Goal: Task Accomplishment & Management: Use online tool/utility

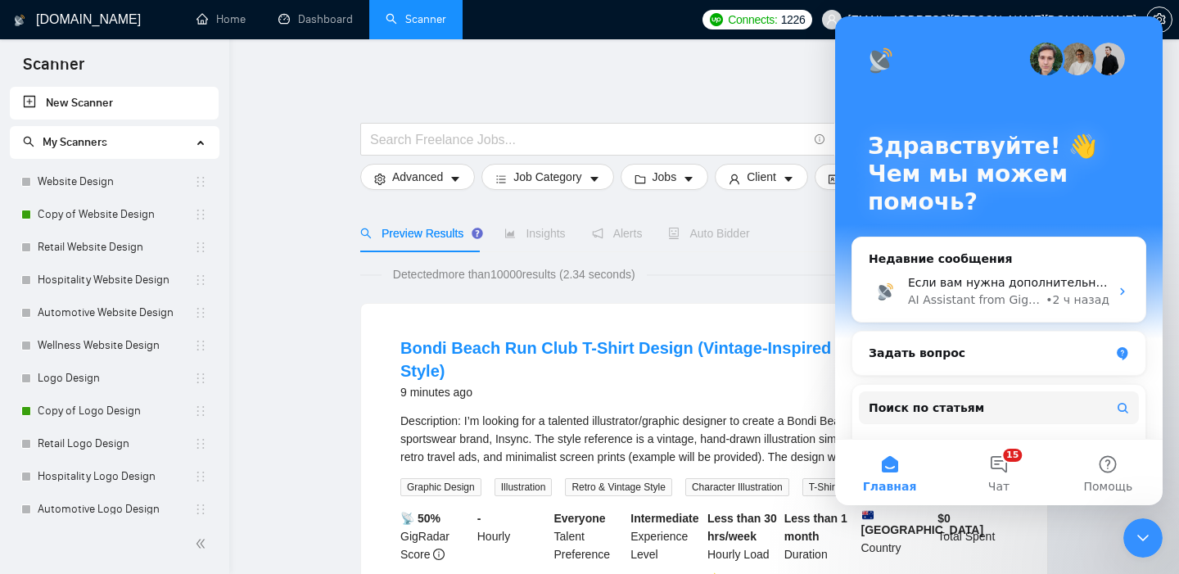
click at [616, 108] on div at bounding box center [704, 114] width 688 height 16
click at [1141, 542] on icon "Закрыть службу сообщений Intercom" at bounding box center [1143, 538] width 20 height 20
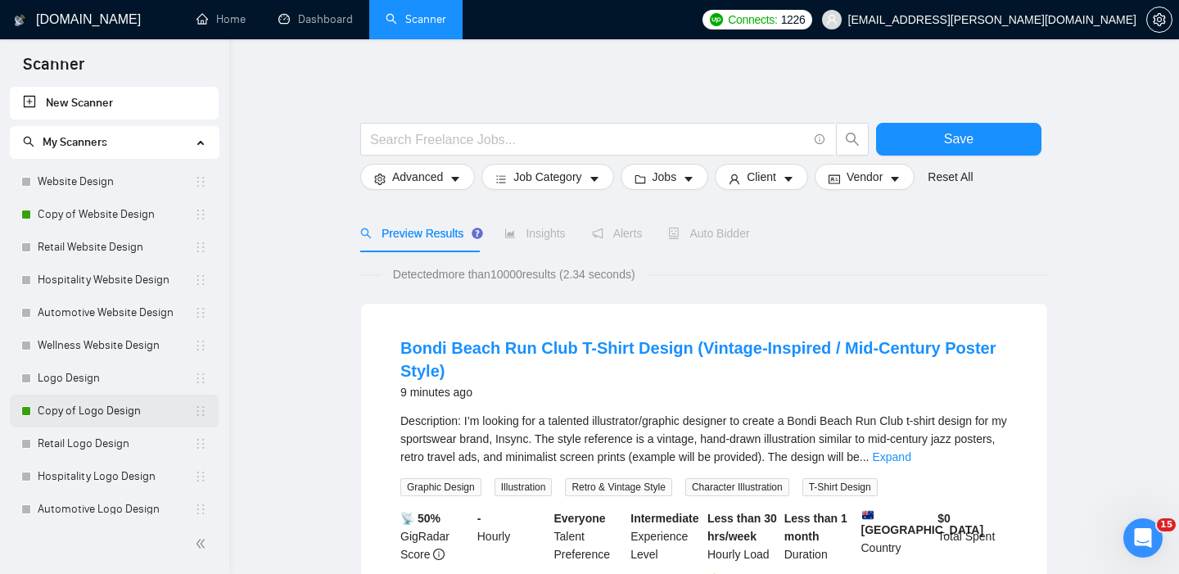
click at [70, 412] on link "Copy of Logo Design" at bounding box center [116, 411] width 156 height 33
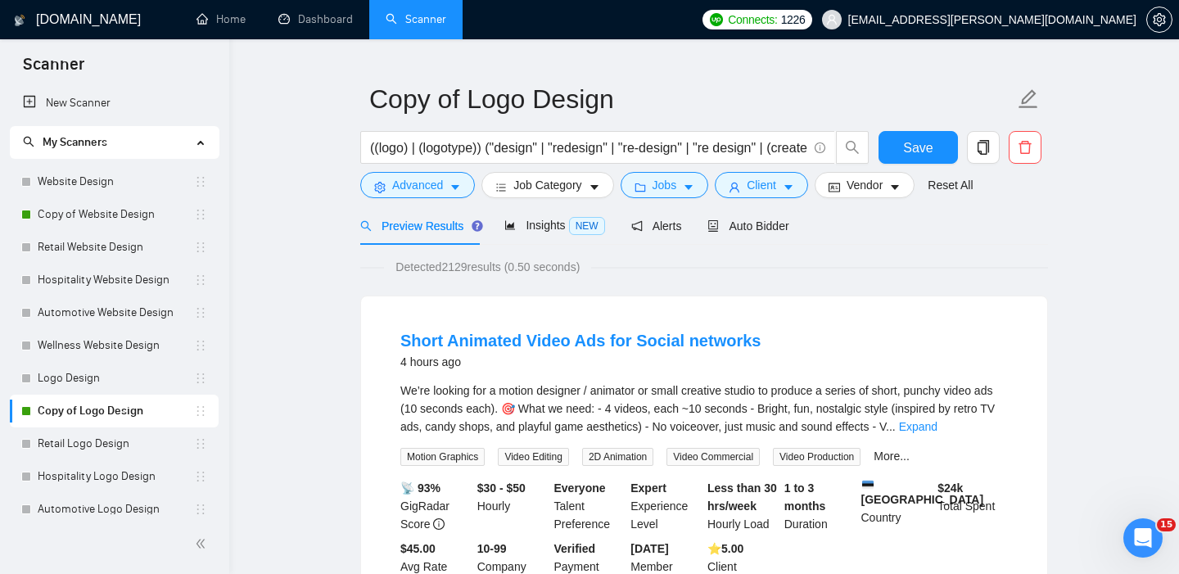
scroll to position [41, 0]
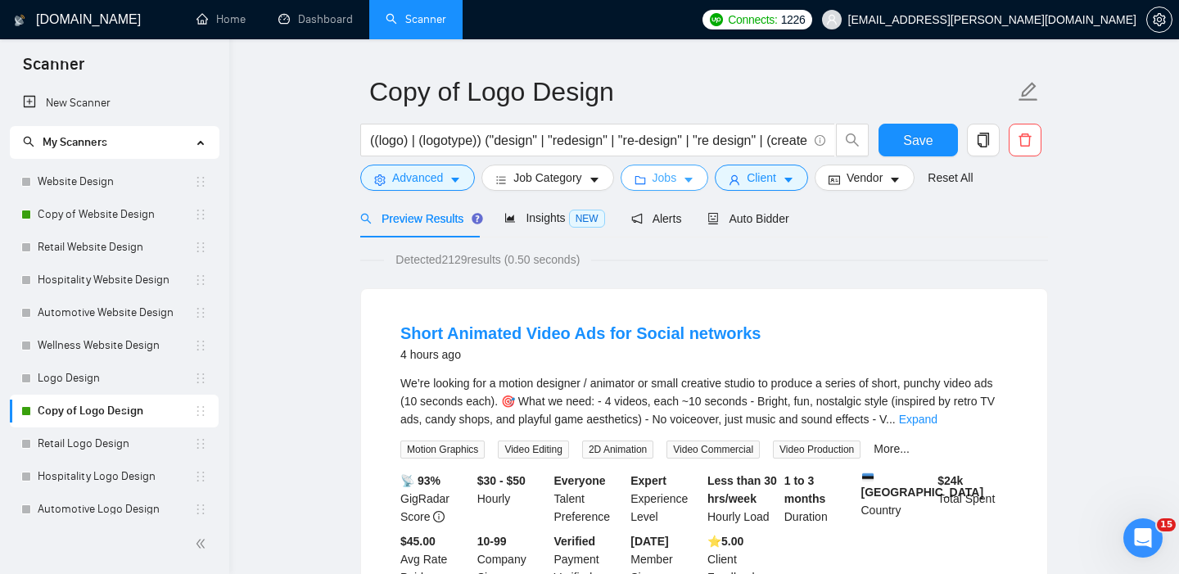
click at [656, 180] on button "Jobs" at bounding box center [664, 178] width 88 height 26
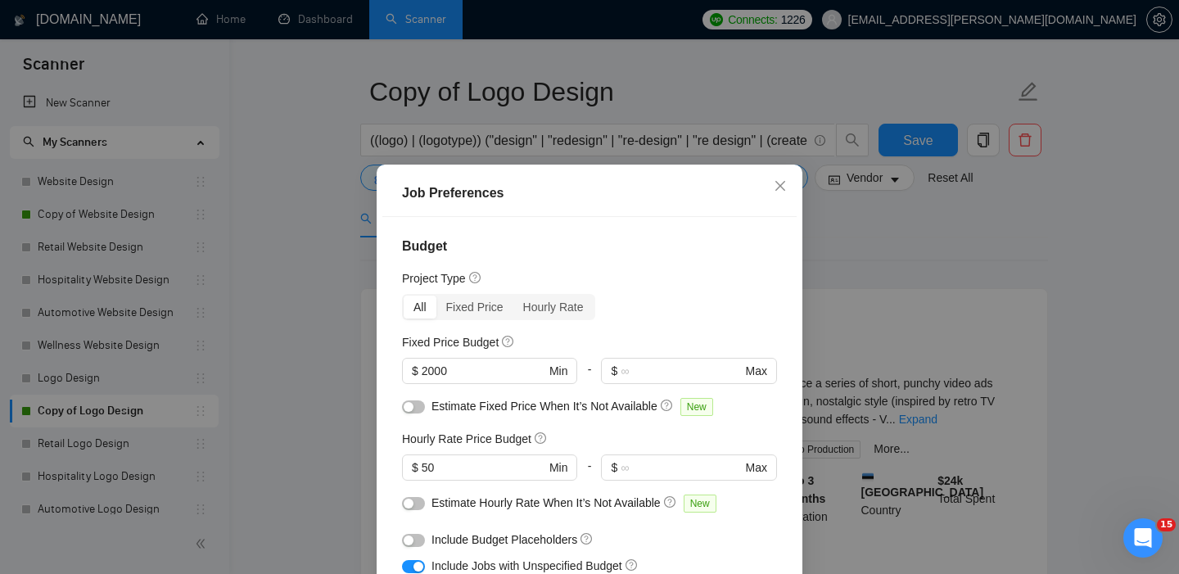
click at [424, 390] on div "$ 2000 Min" at bounding box center [489, 377] width 175 height 39
click at [431, 372] on input "2000" at bounding box center [484, 371] width 124 height 18
click at [453, 373] on input "700" at bounding box center [484, 371] width 124 height 18
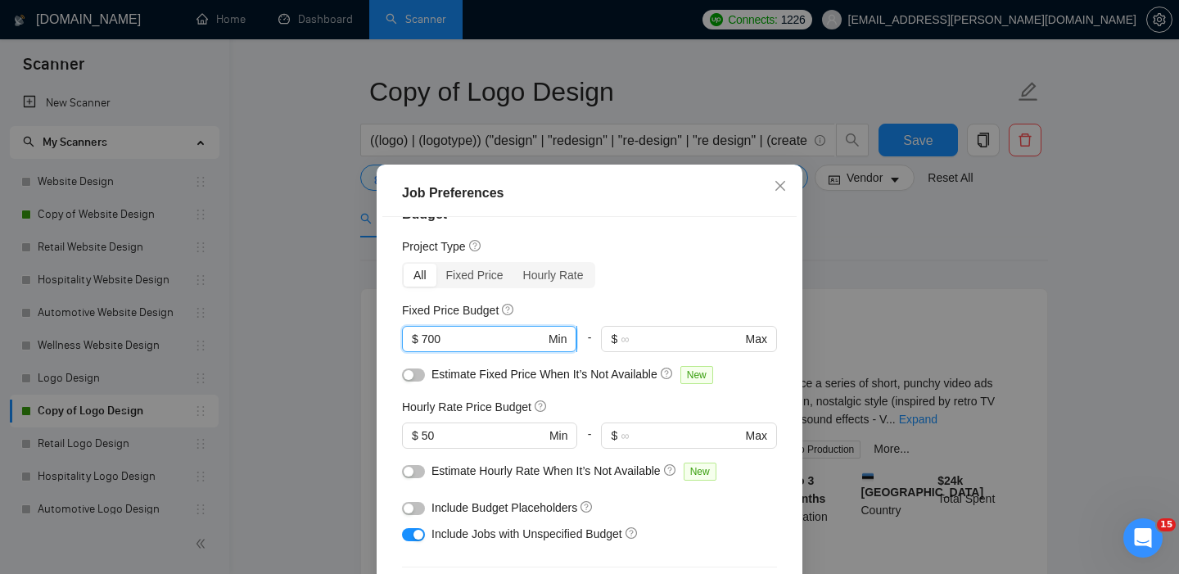
scroll to position [44, 0]
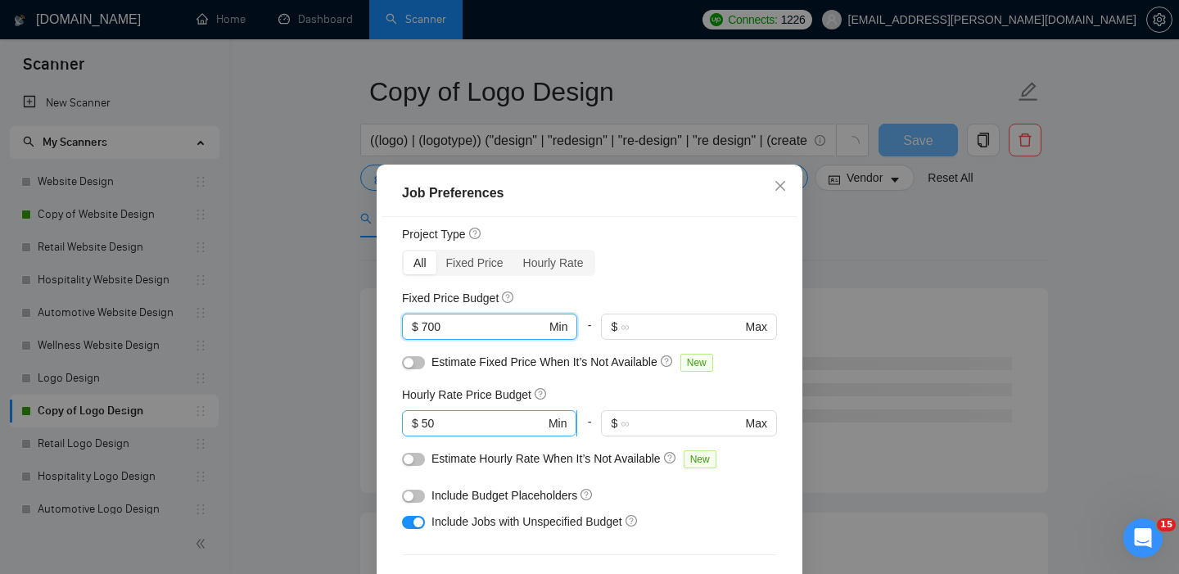
type input "700"
click at [453, 426] on input "50" at bounding box center [484, 423] width 124 height 18
type input "5"
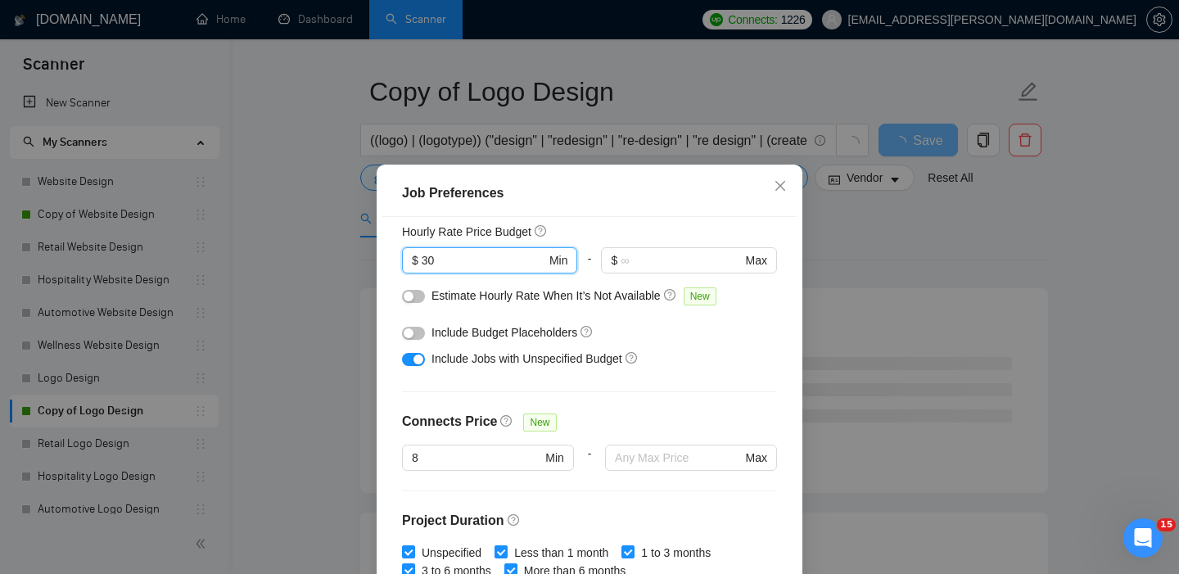
scroll to position [209, 0]
click at [665, 399] on div "Budget Project Type All Fixed Price Hourly Rate Fixed Price Budget $ 700 Min - …" at bounding box center [589, 418] width 414 height 402
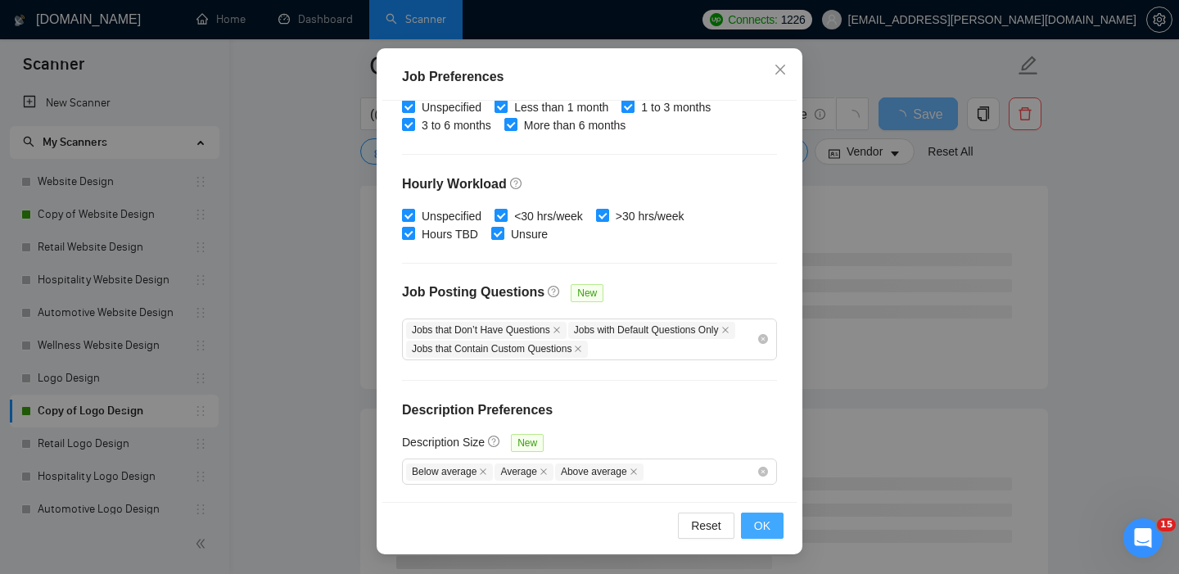
scroll to position [160, 0]
click at [776, 535] on button "OK" at bounding box center [762, 525] width 43 height 26
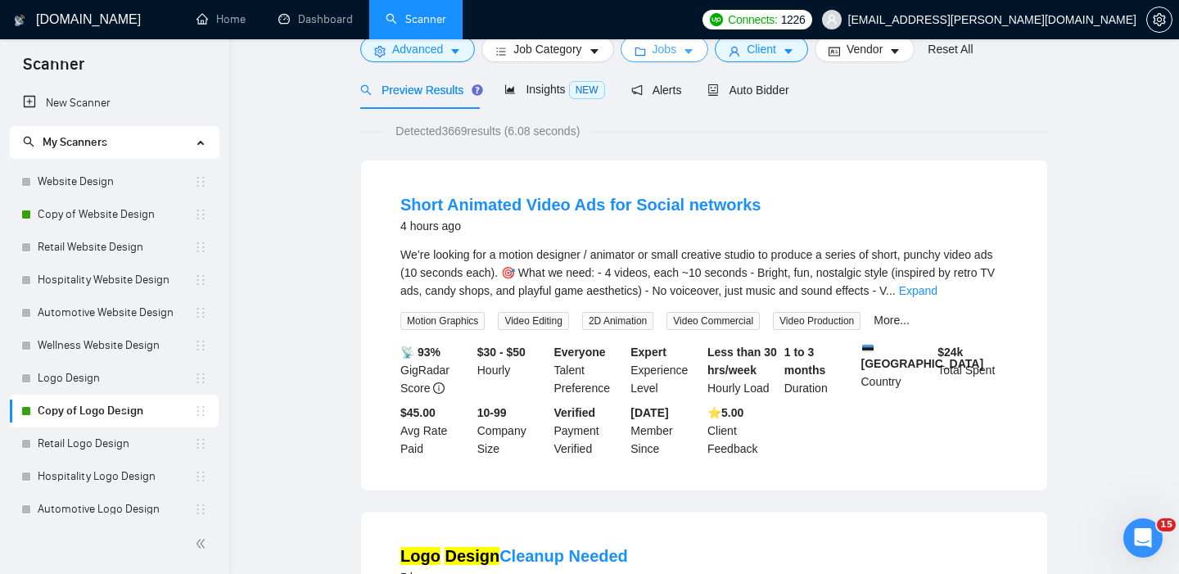
scroll to position [0, 0]
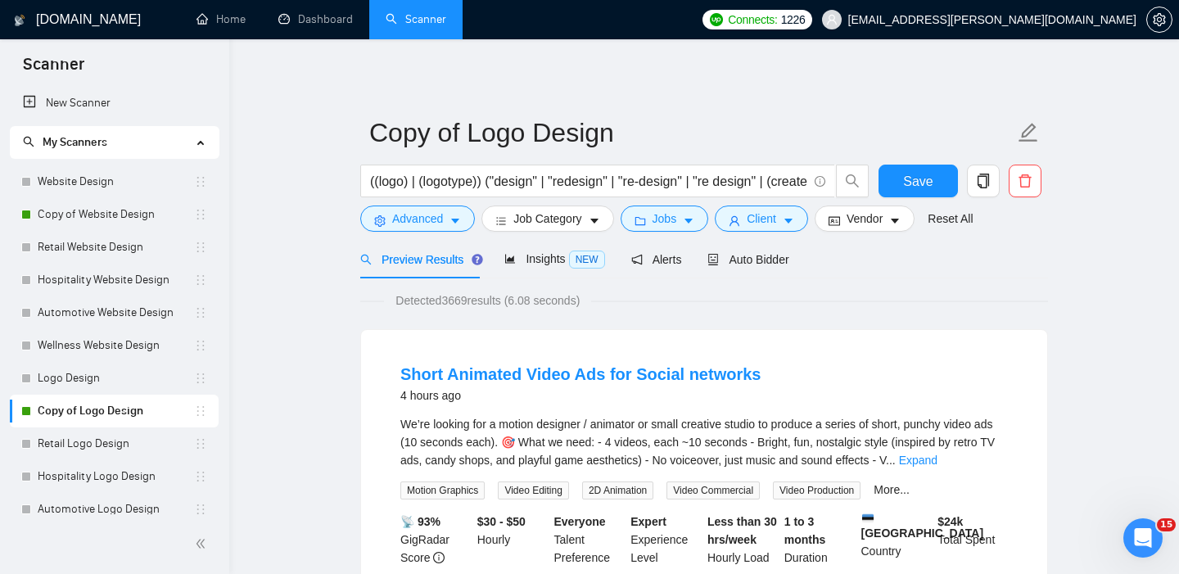
click at [674, 236] on form "Copy of Logo Design ((logo) | (logotype)) ("design" | "redesign" | "re-design" …" at bounding box center [704, 172] width 688 height 133
click at [666, 217] on span "Jobs" at bounding box center [664, 219] width 25 height 18
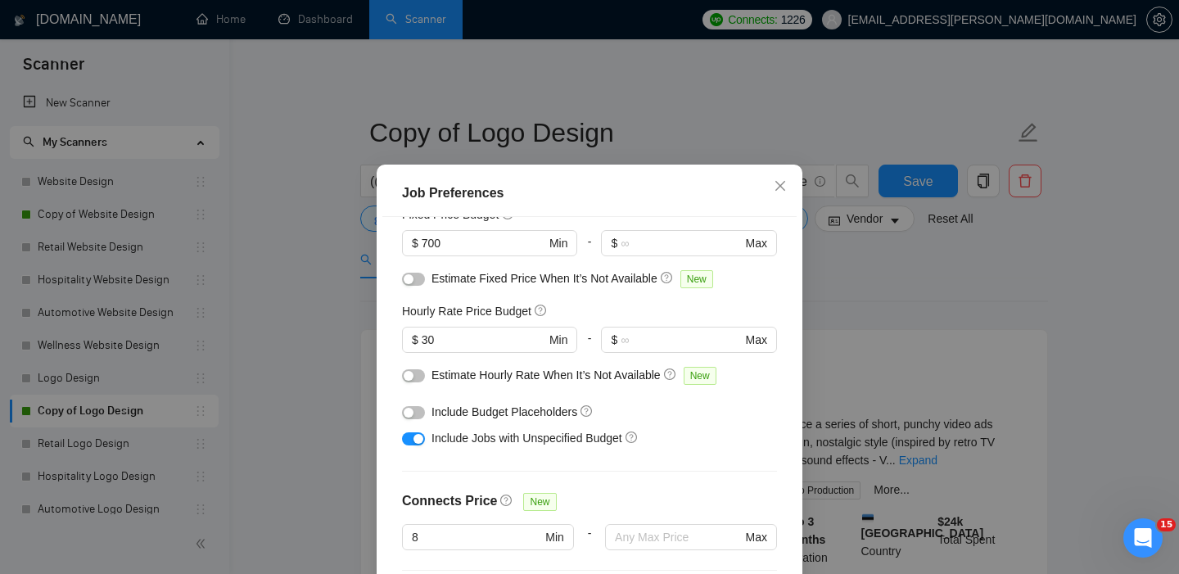
scroll to position [127, 0]
click at [449, 338] on input "30" at bounding box center [484, 341] width 124 height 18
type input "3"
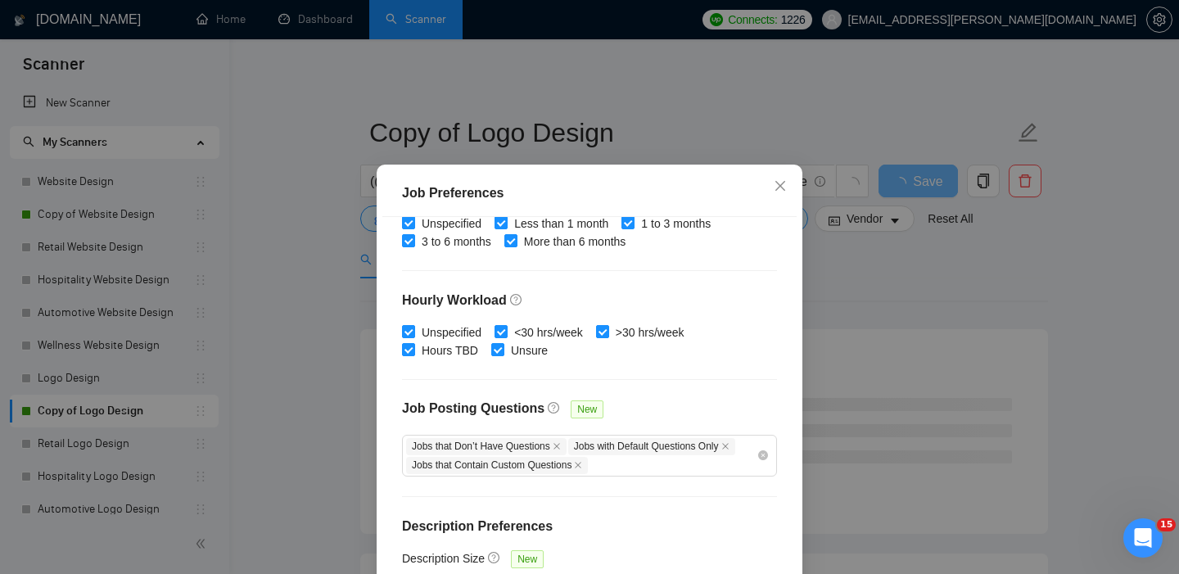
scroll to position [116, 0]
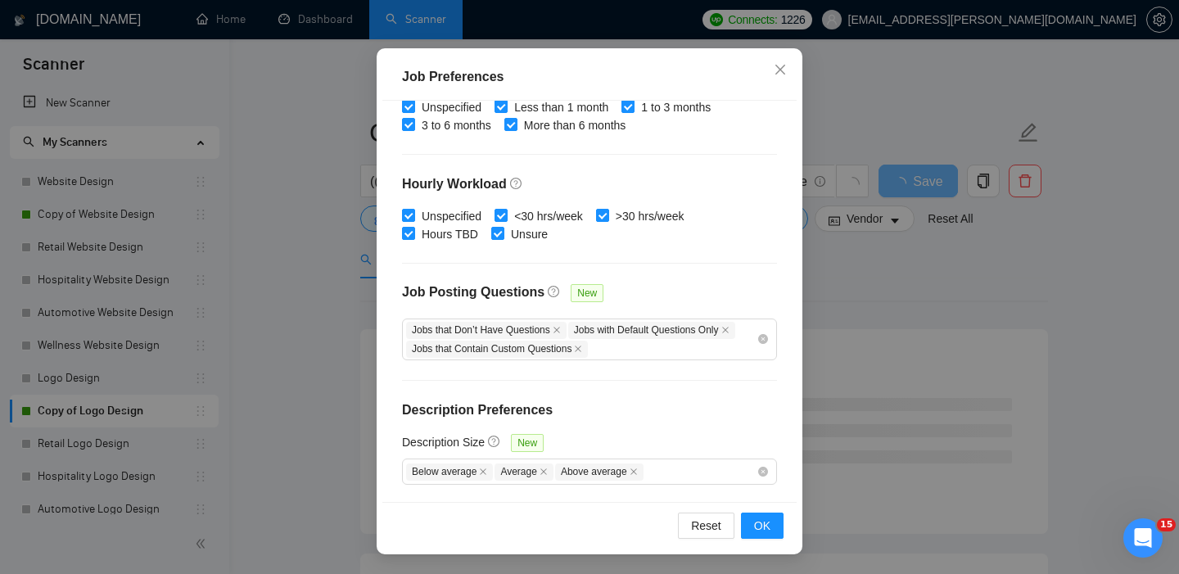
type input "40"
click at [769, 543] on div "Reset OK" at bounding box center [589, 525] width 414 height 47
click at [767, 522] on span "OK" at bounding box center [762, 526] width 16 height 18
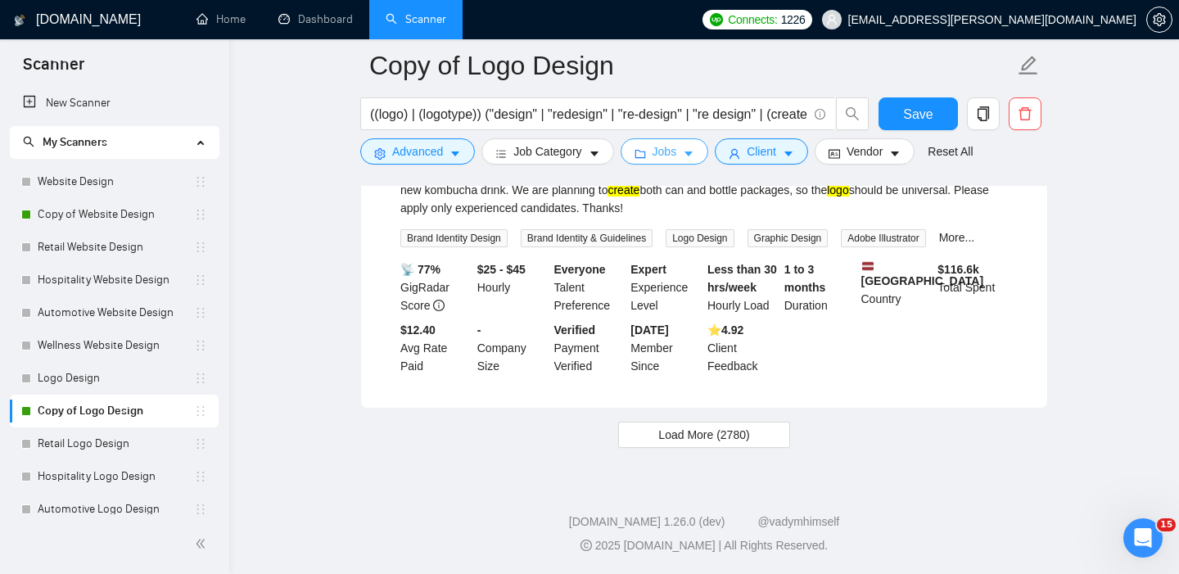
scroll to position [3461, 0]
click at [692, 432] on span "Load More (2780)" at bounding box center [703, 435] width 91 height 18
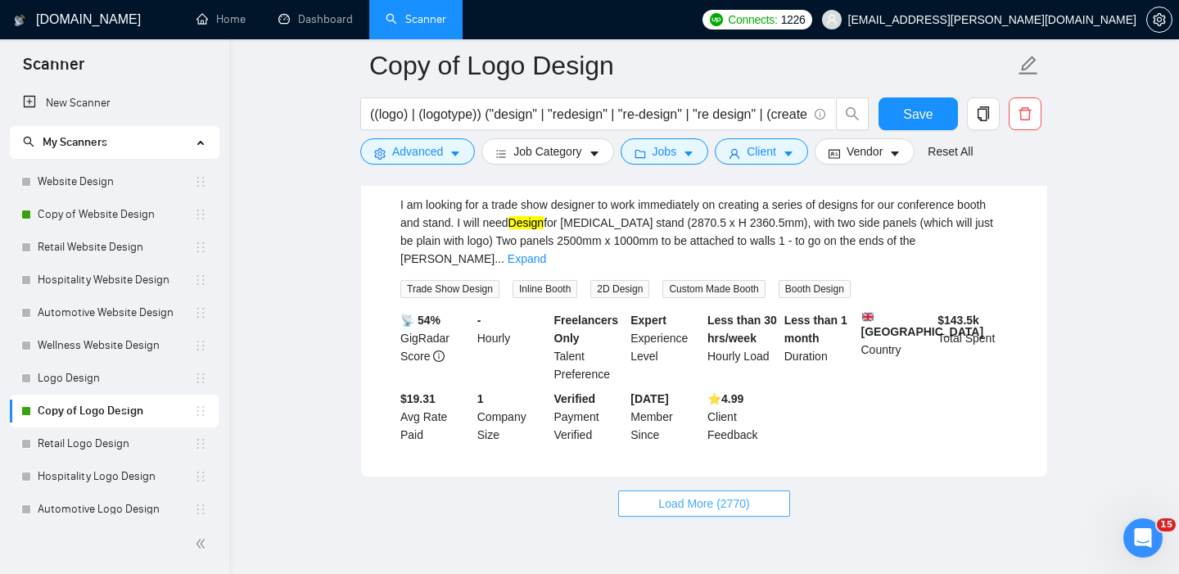
scroll to position [7137, 0]
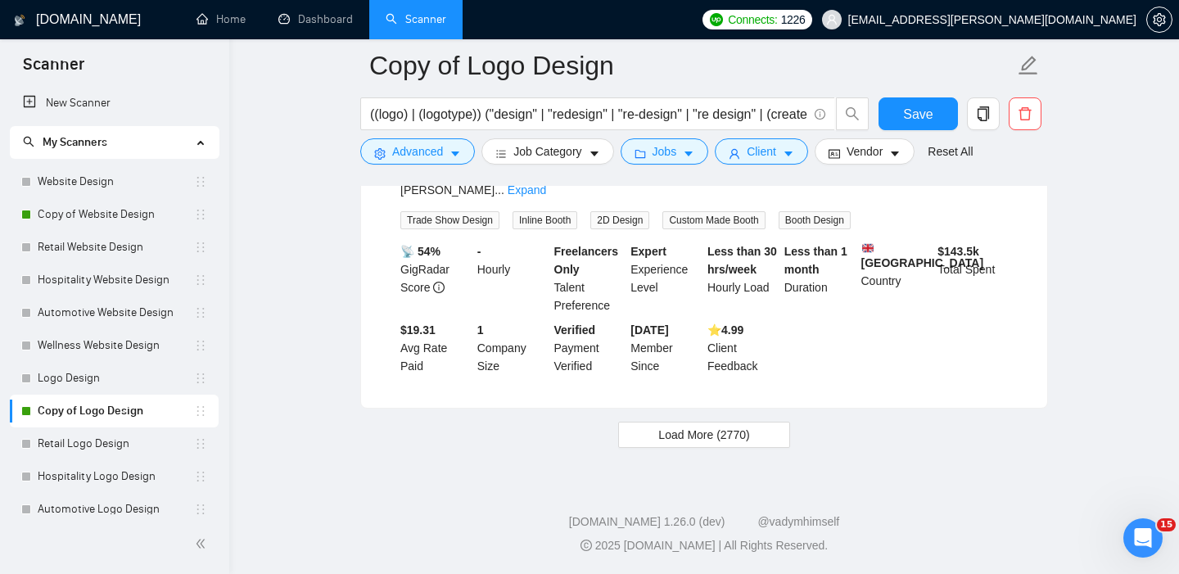
click at [652, 444] on button "Load More (2770)" at bounding box center [703, 435] width 171 height 26
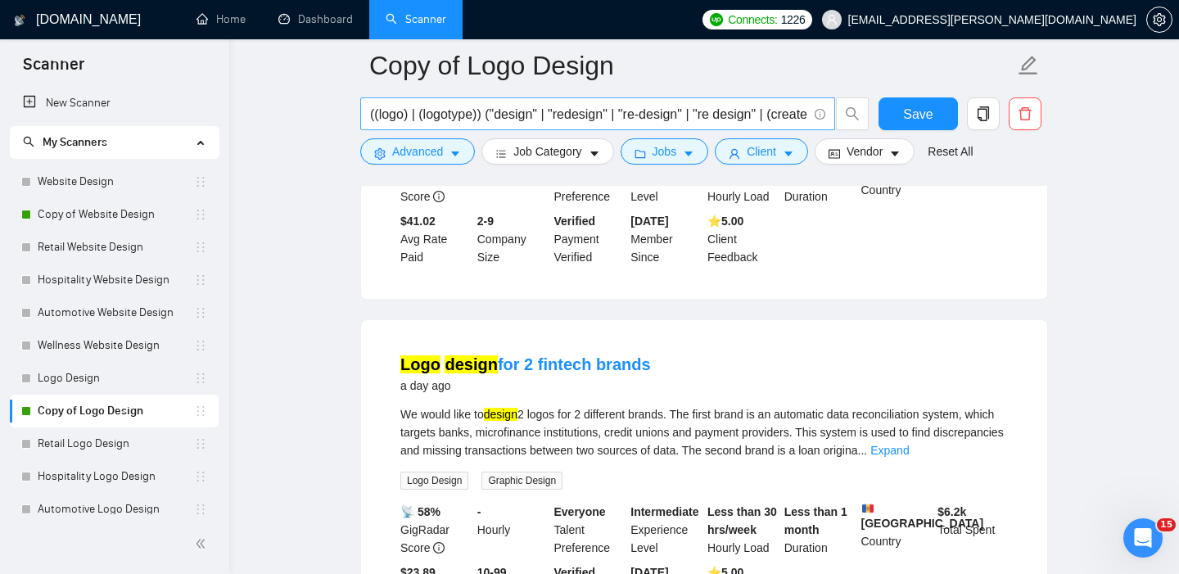
scroll to position [2475, 0]
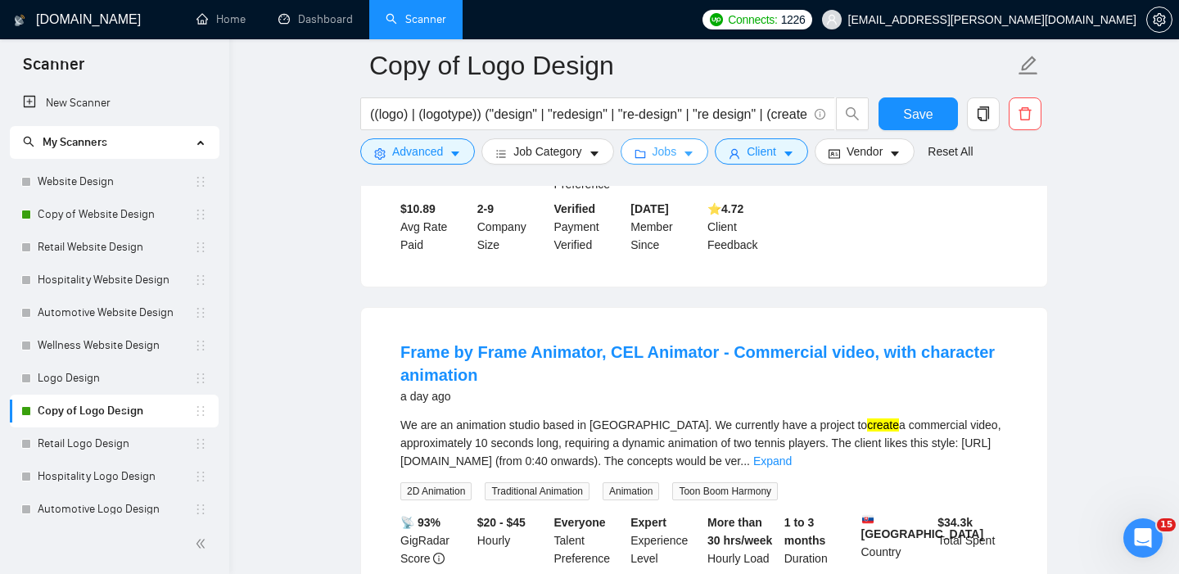
click at [668, 155] on span "Jobs" at bounding box center [664, 151] width 25 height 18
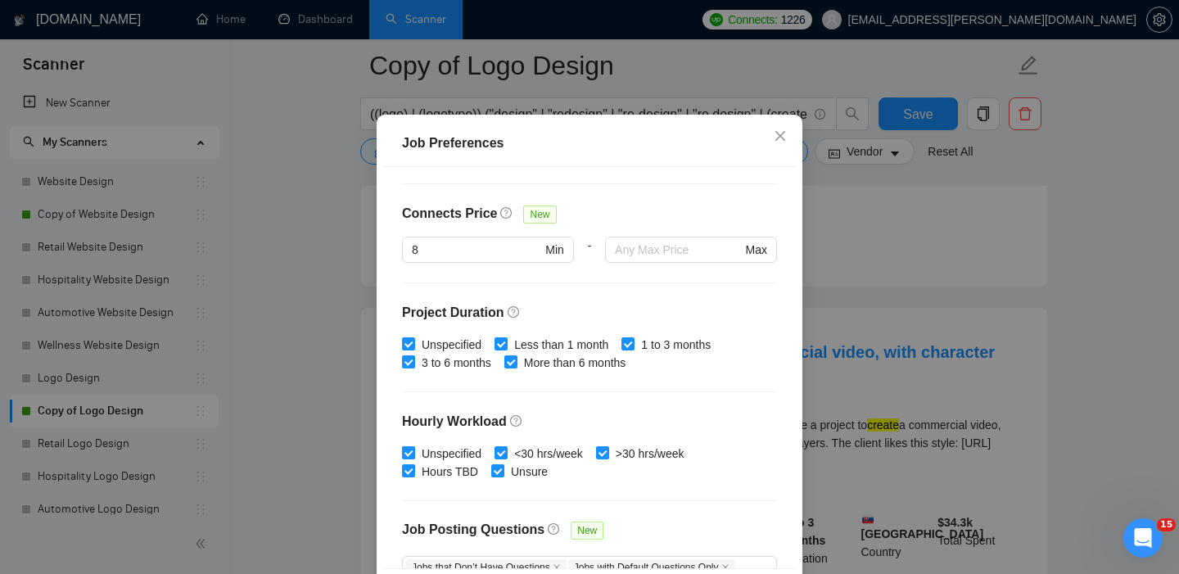
scroll to position [0, 0]
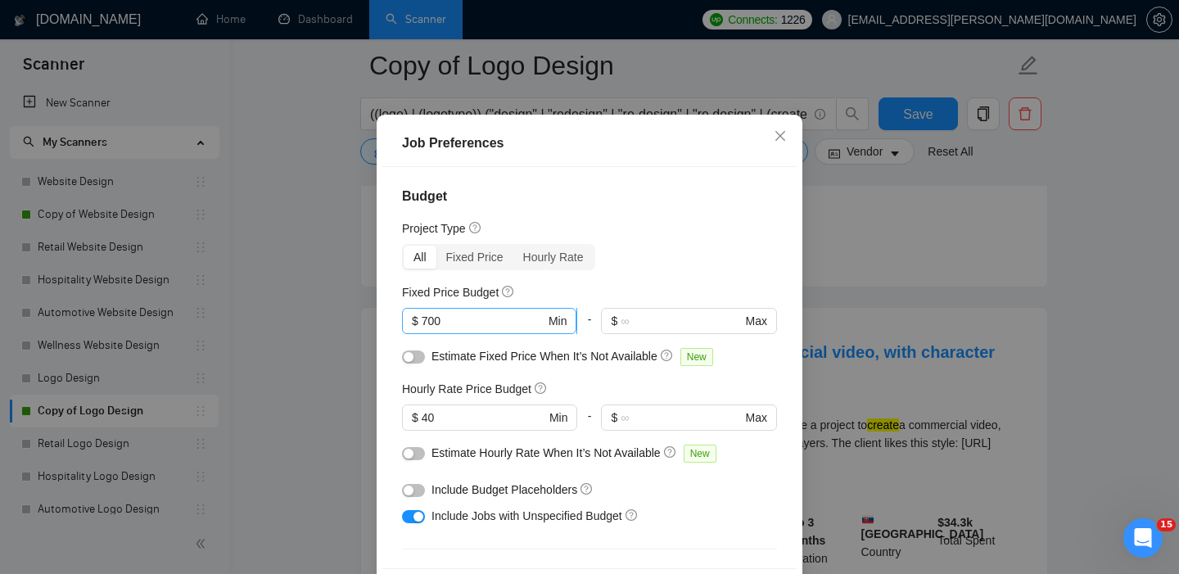
click at [446, 330] on input "700" at bounding box center [484, 321] width 124 height 18
type input "7"
type input "2000"
click at [452, 426] on input "40" at bounding box center [484, 417] width 124 height 18
type input "4"
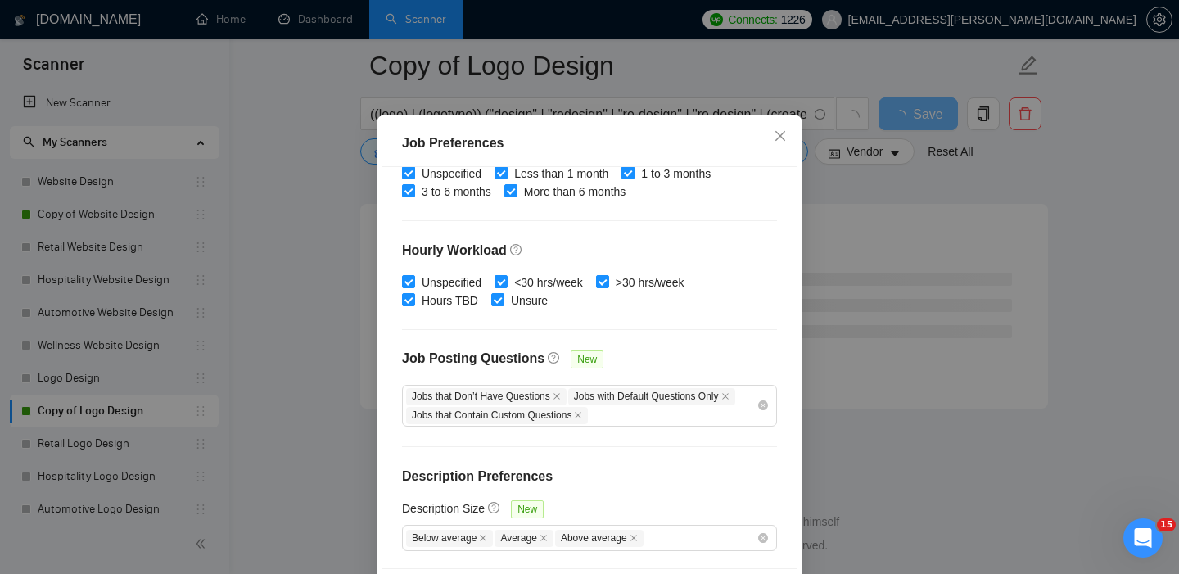
scroll to position [116, 0]
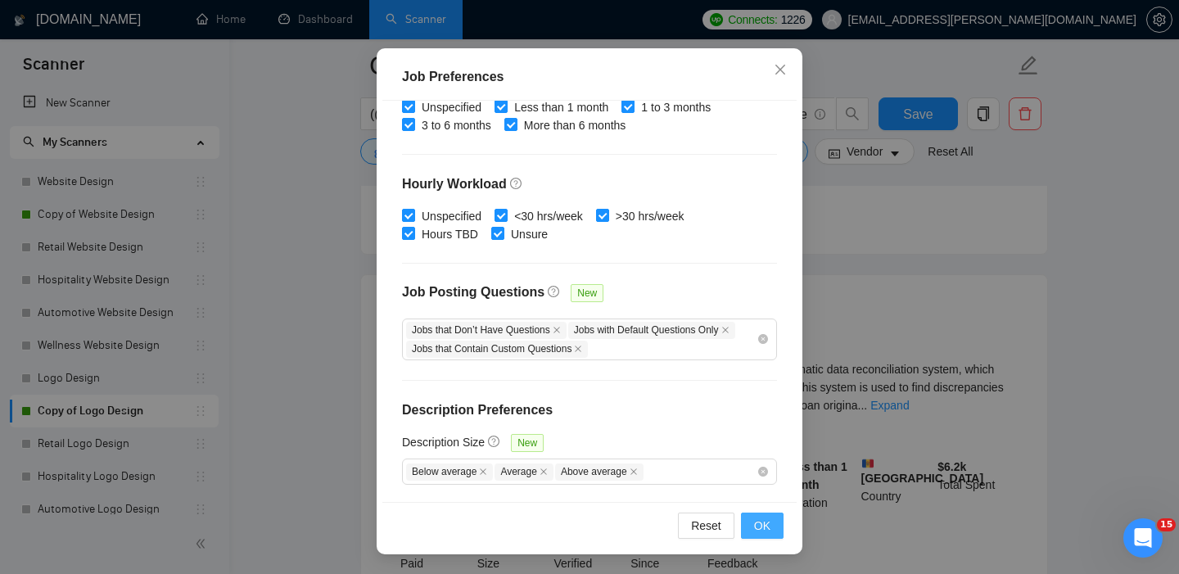
click at [750, 533] on button "OK" at bounding box center [762, 525] width 43 height 26
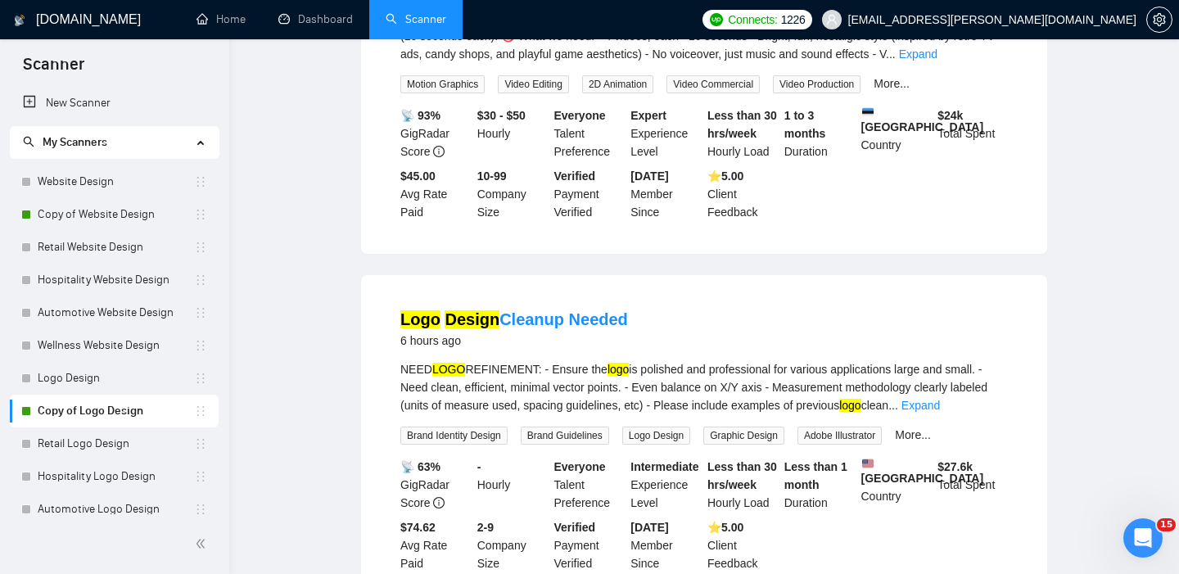
scroll to position [0, 0]
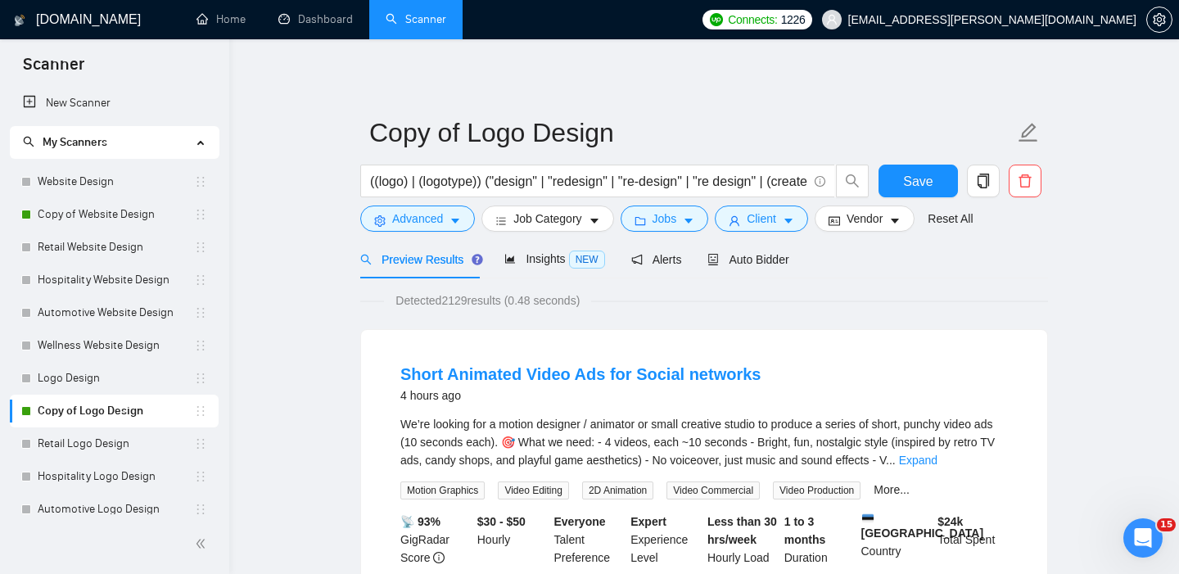
click at [439, 305] on span "Detected 2129 results (0.48 seconds)" at bounding box center [487, 300] width 207 height 18
click at [665, 215] on span "Jobs" at bounding box center [664, 219] width 25 height 18
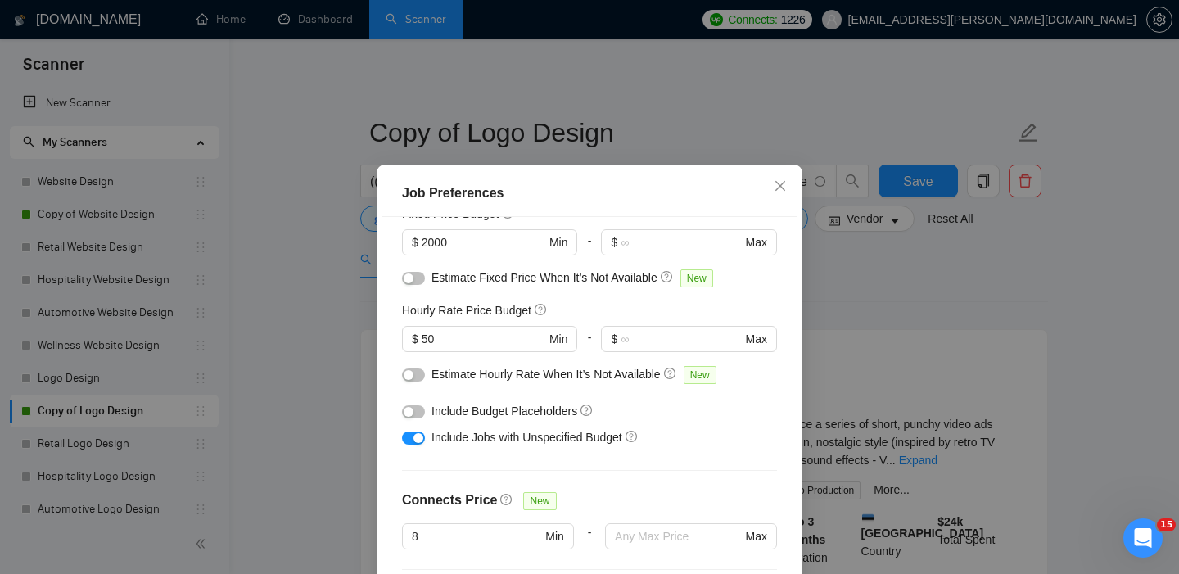
scroll to position [126, 0]
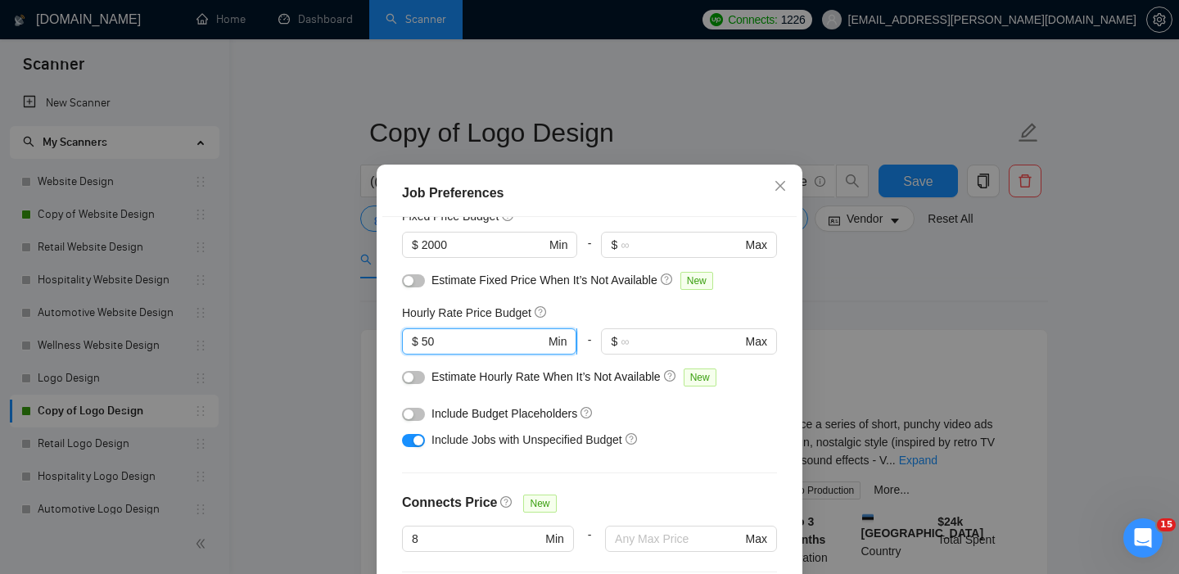
click at [440, 345] on input "50" at bounding box center [484, 341] width 124 height 18
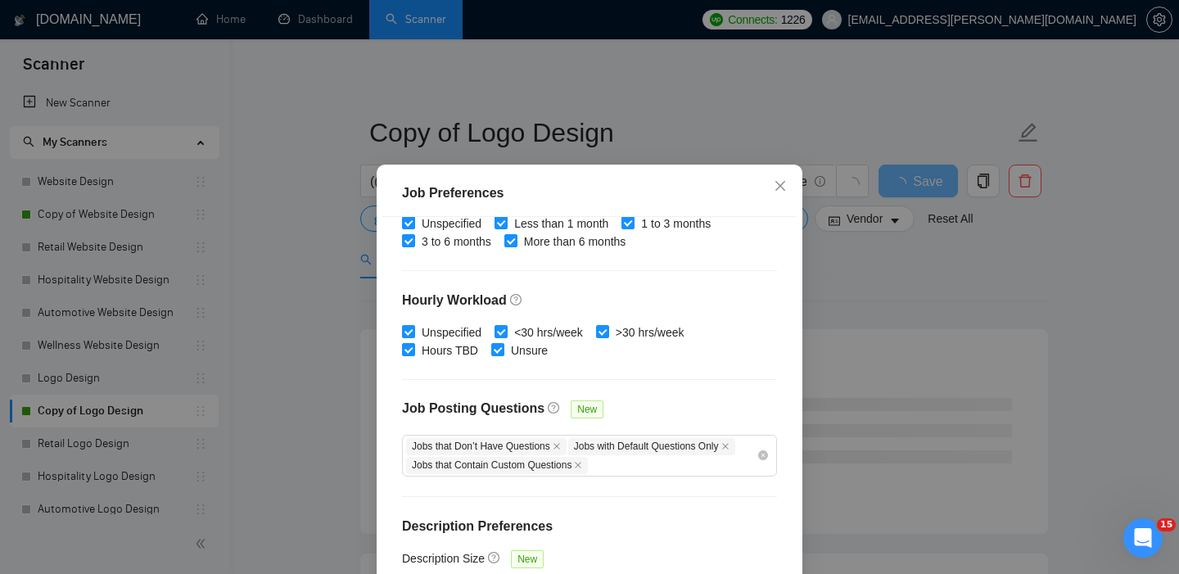
scroll to position [116, 0]
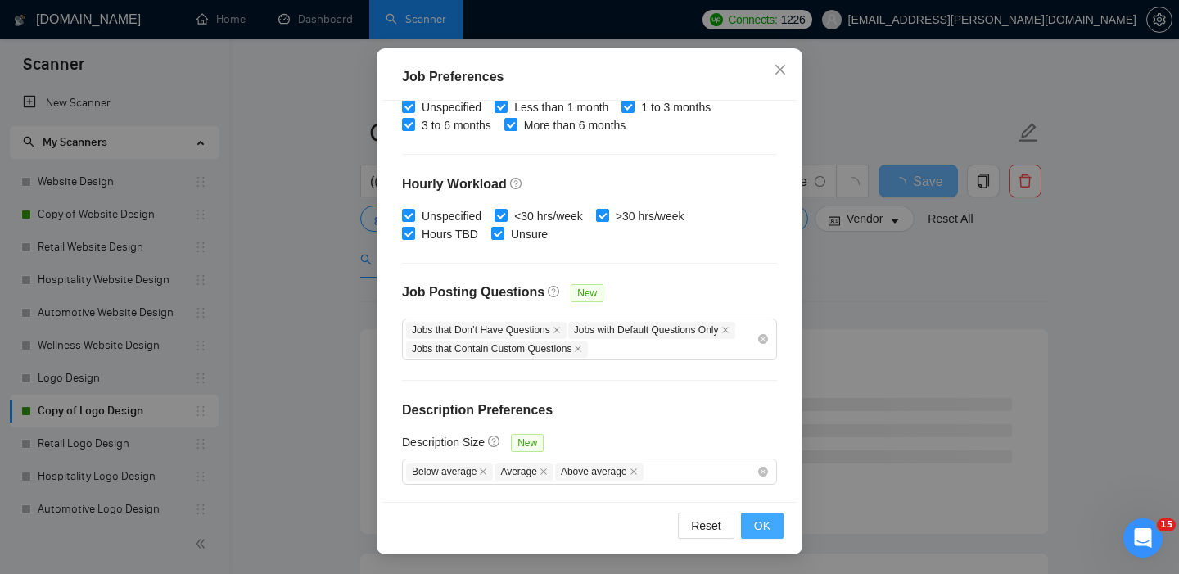
type input "55"
click at [765, 526] on span "OK" at bounding box center [762, 526] width 16 height 18
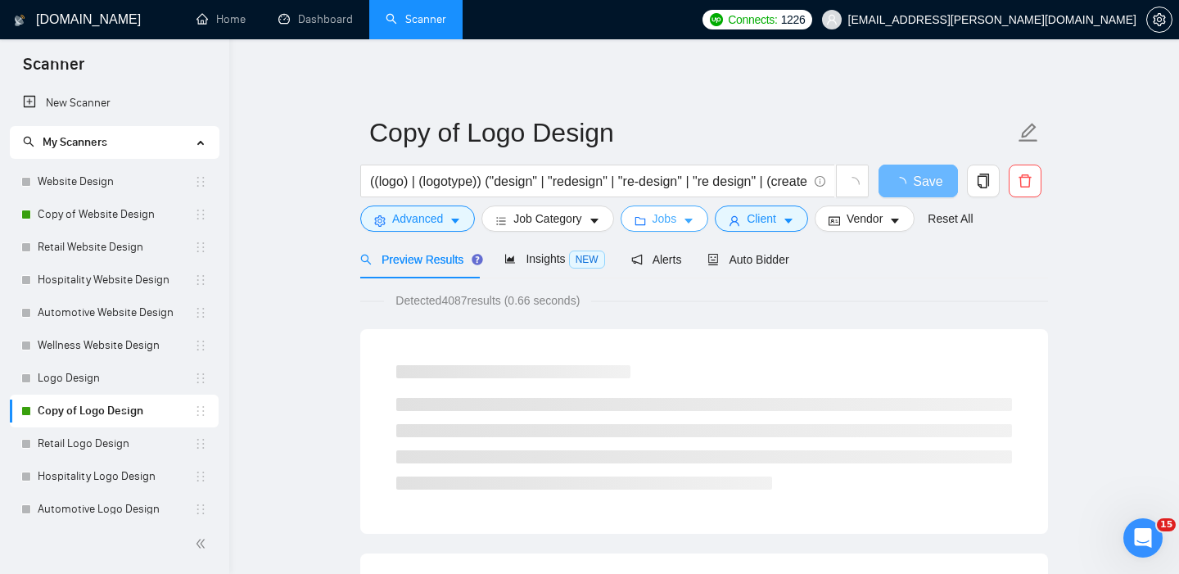
scroll to position [0, 0]
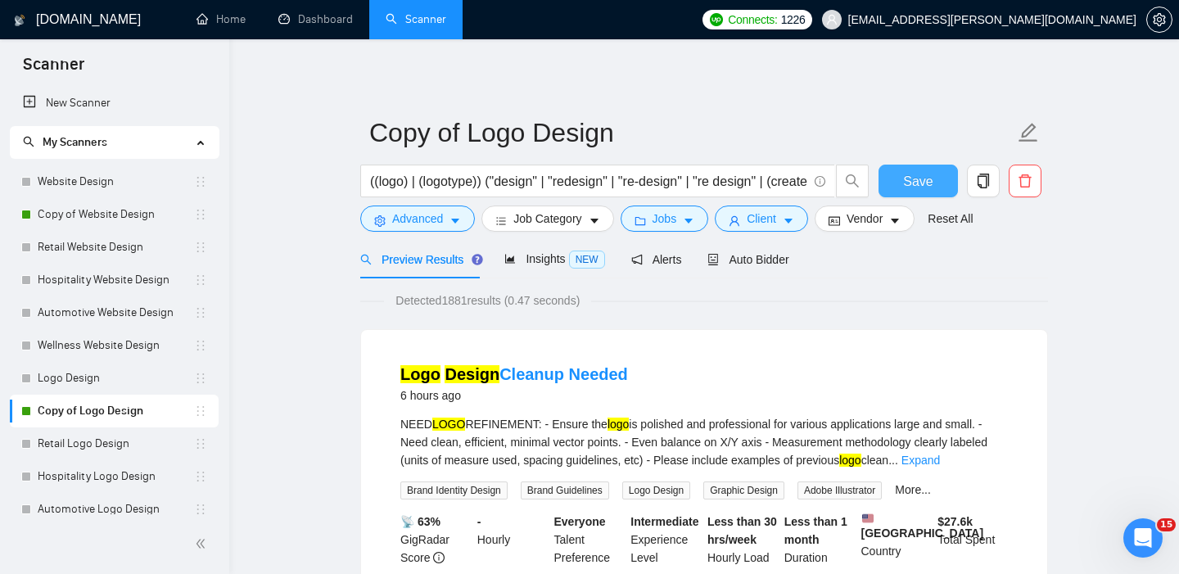
click at [893, 177] on button "Save" at bounding box center [917, 181] width 79 height 33
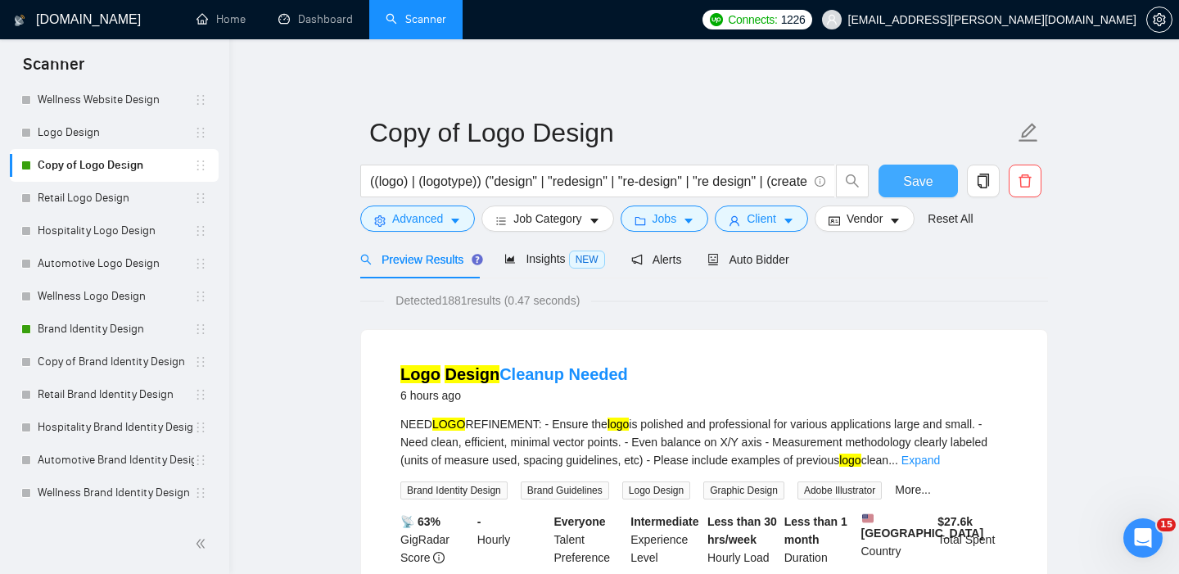
scroll to position [264, 0]
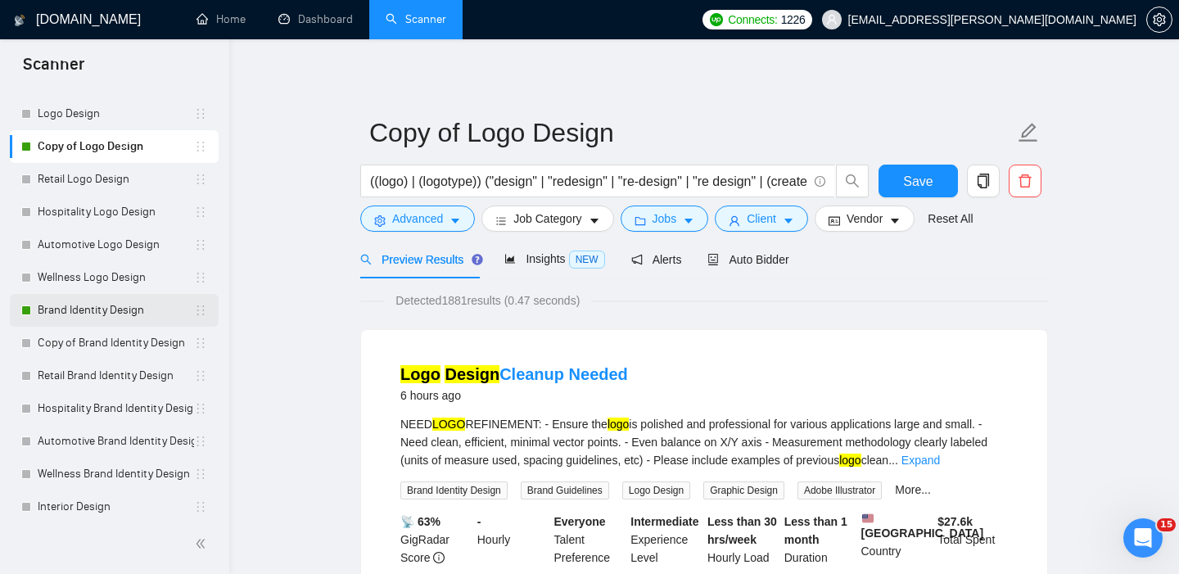
click at [128, 315] on link "Brand Identity Design" at bounding box center [116, 310] width 156 height 33
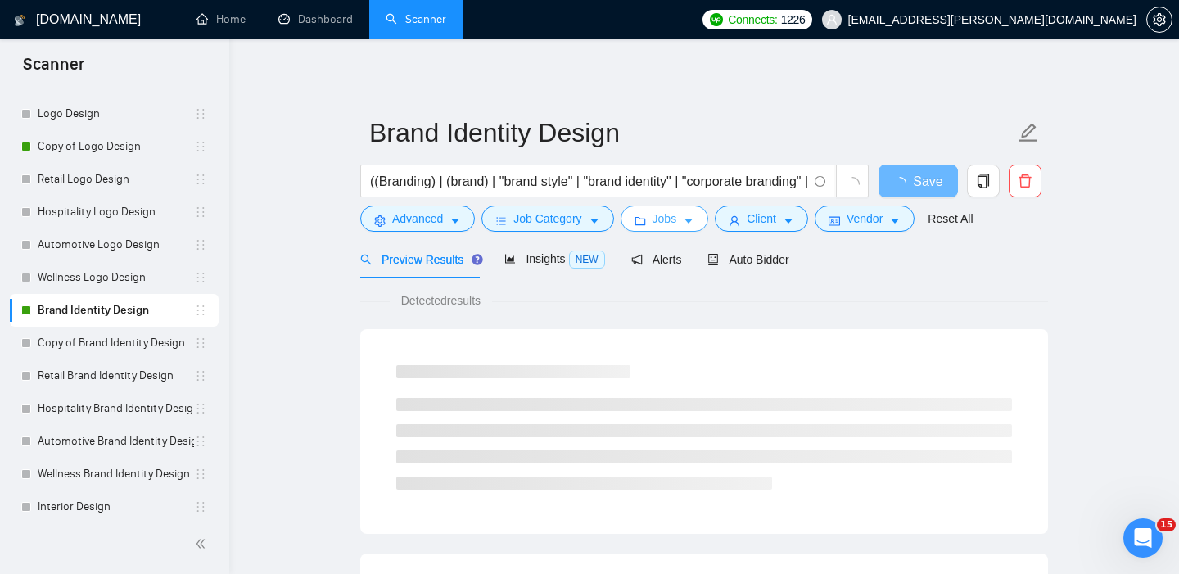
click at [644, 214] on button "Jobs" at bounding box center [664, 218] width 88 height 26
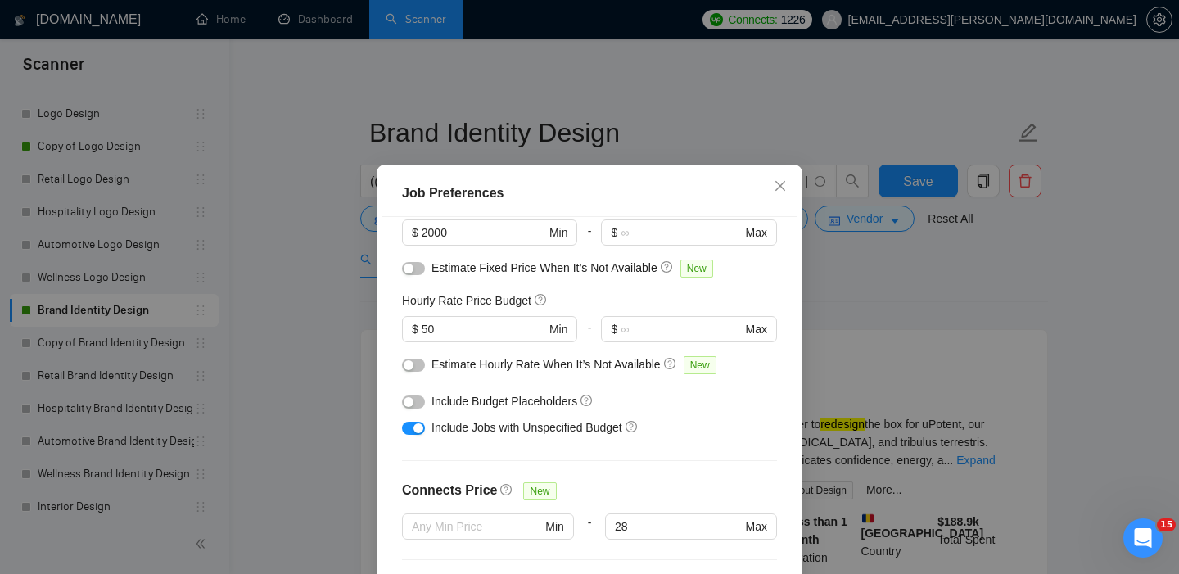
scroll to position [139, 0]
click at [308, 357] on div "Job Preferences Budget Project Type All Fixed Price Hourly Rate Fixed Price Bud…" at bounding box center [589, 287] width 1179 height 574
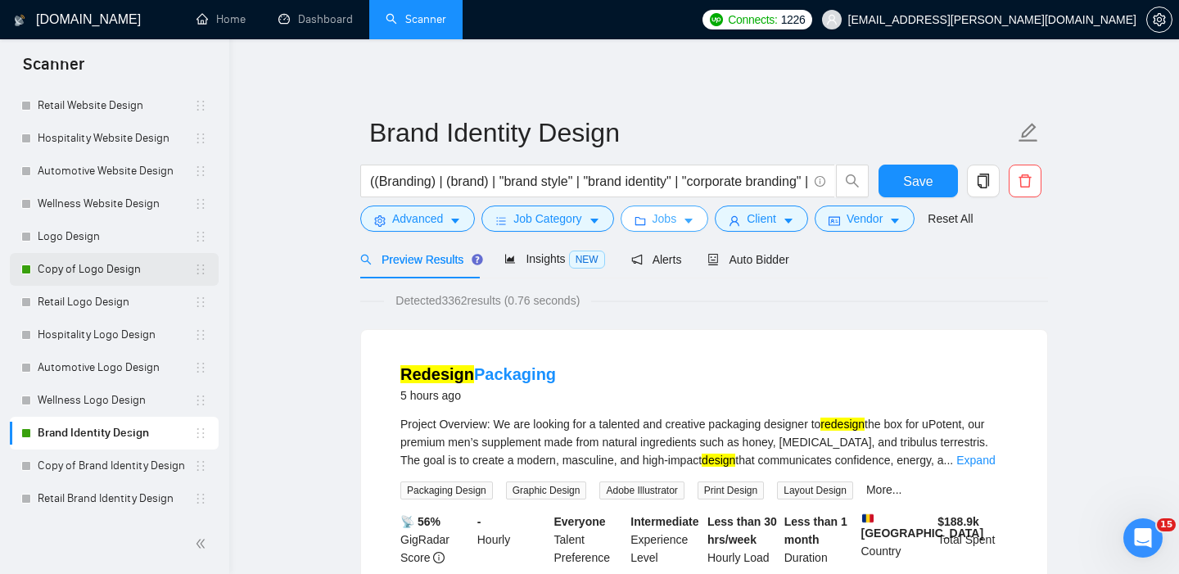
scroll to position [138, 0]
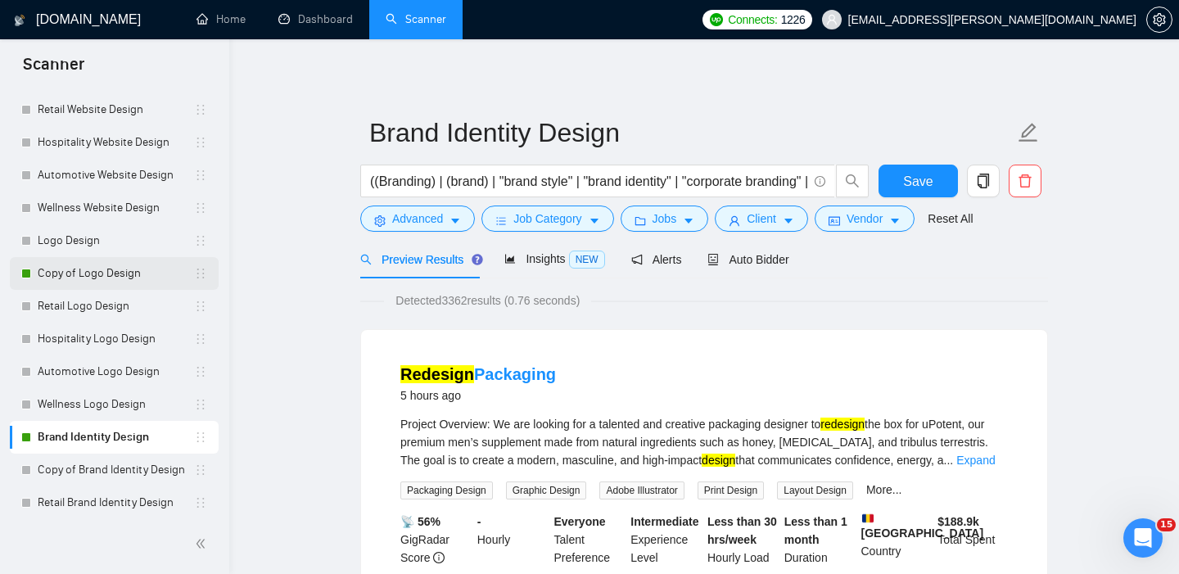
click at [106, 268] on link "Copy of Logo Design" at bounding box center [116, 273] width 156 height 33
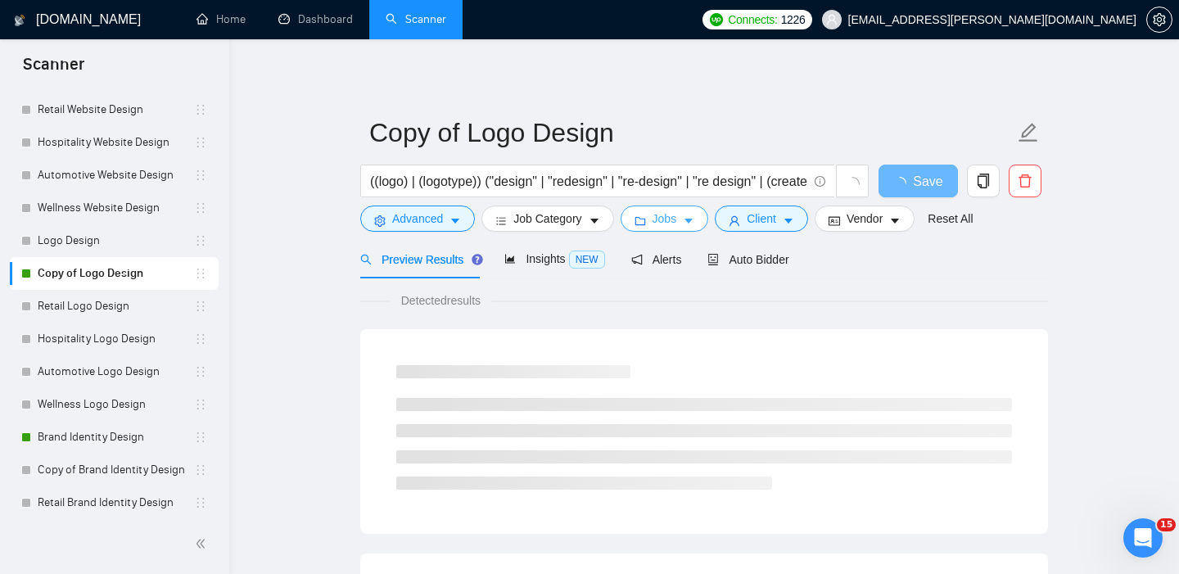
click at [657, 222] on span "Jobs" at bounding box center [664, 219] width 25 height 18
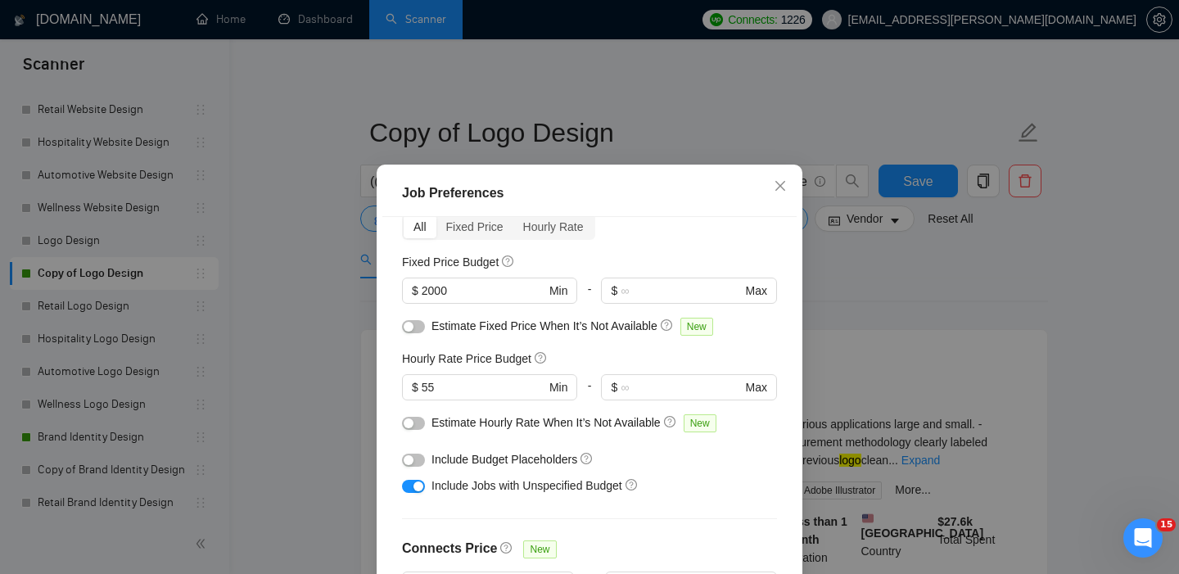
scroll to position [70, 0]
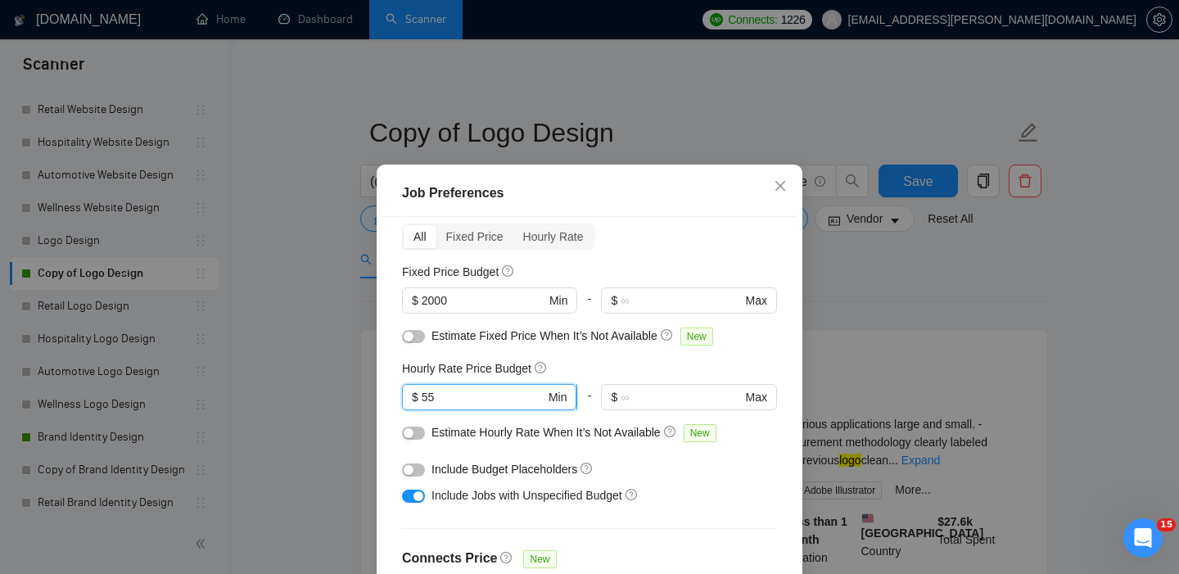
click at [442, 395] on input "55" at bounding box center [484, 397] width 124 height 18
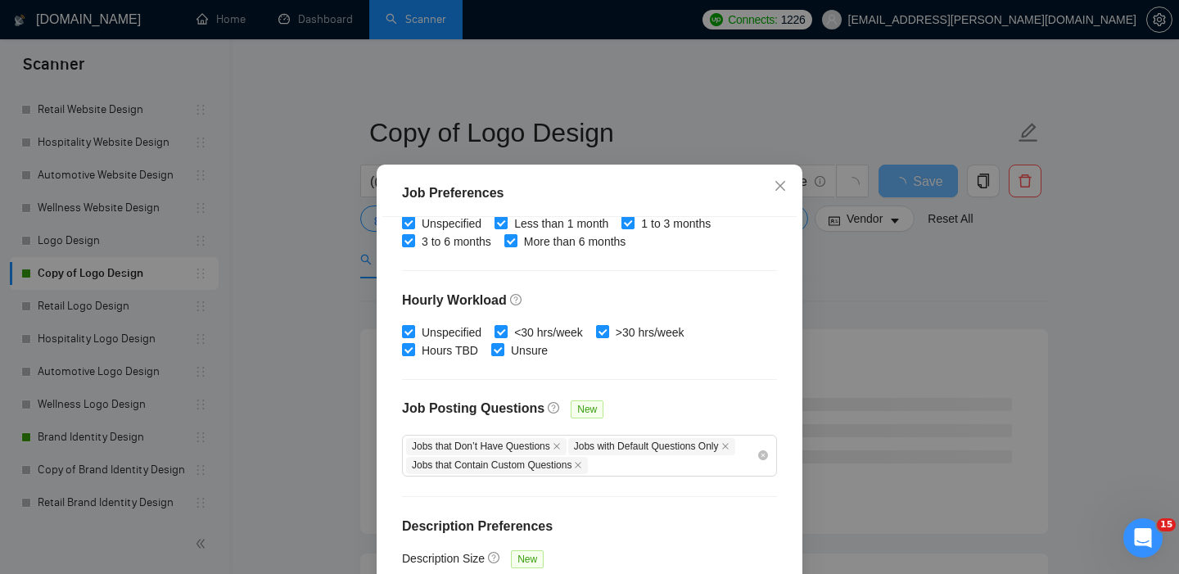
scroll to position [116, 0]
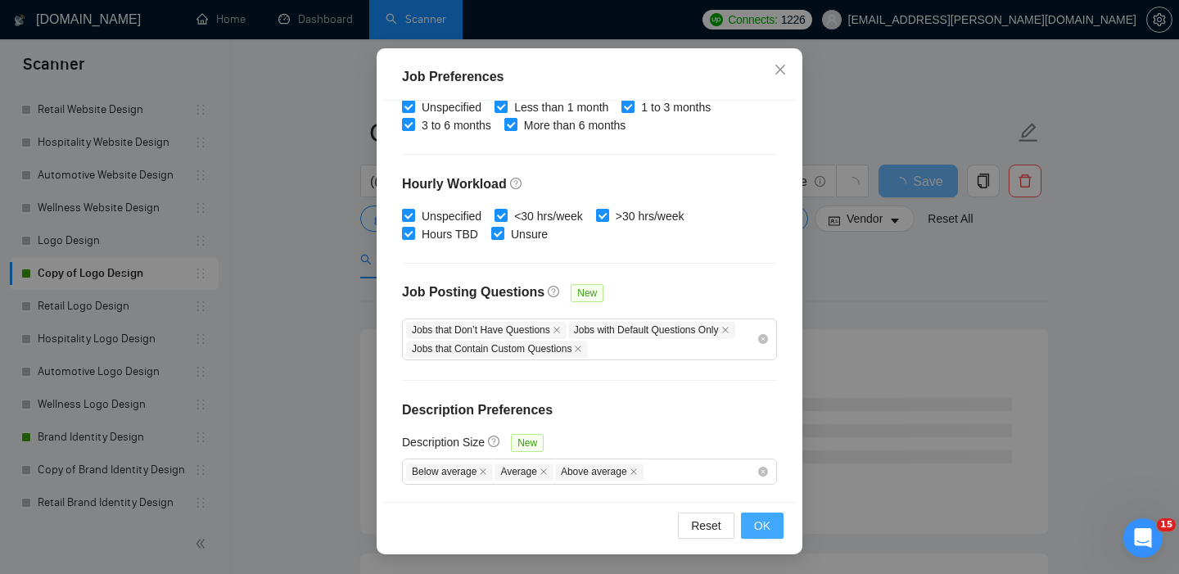
type input "50"
click at [758, 522] on span "OK" at bounding box center [762, 526] width 16 height 18
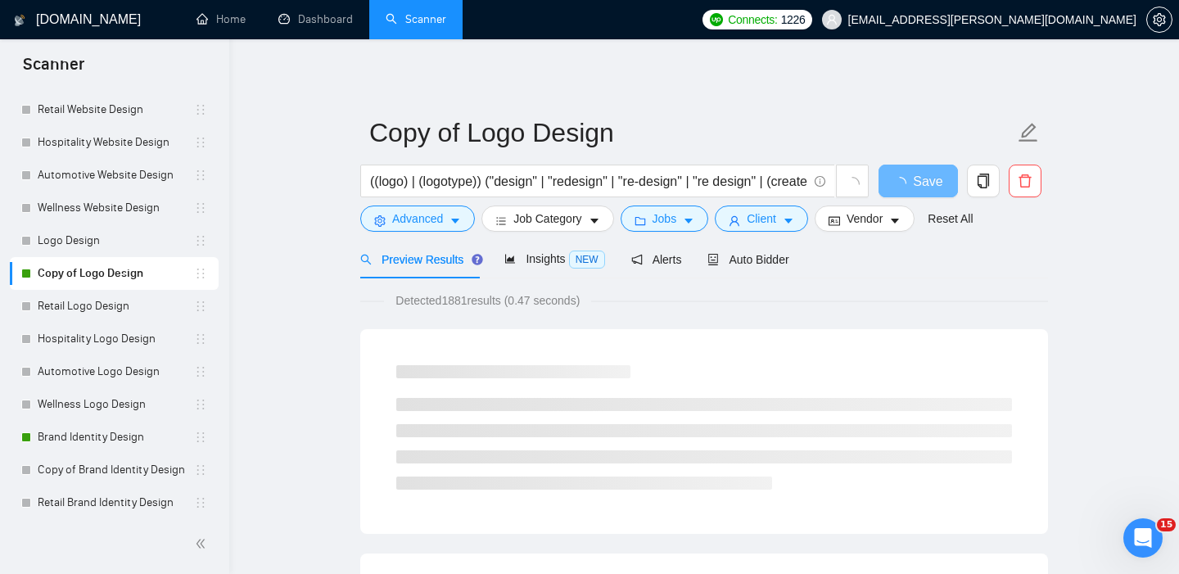
scroll to position [50, 0]
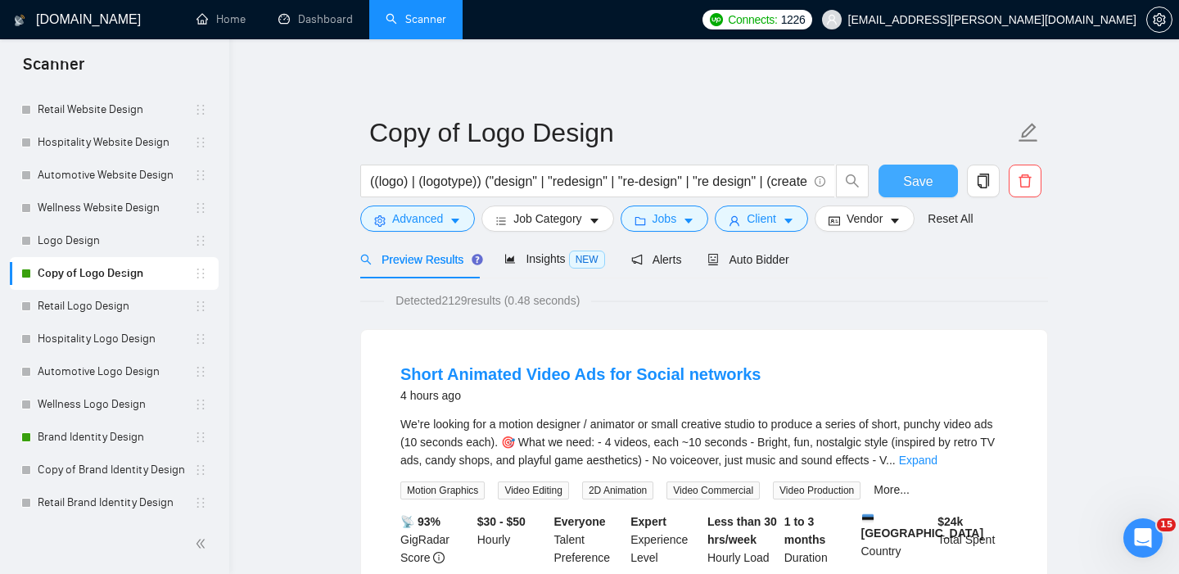
click at [910, 189] on span "Save" at bounding box center [917, 181] width 29 height 20
